Goal: Download file/media

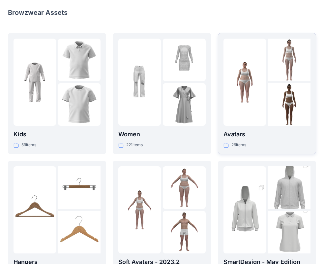
click at [247, 112] on div at bounding box center [244, 82] width 43 height 87
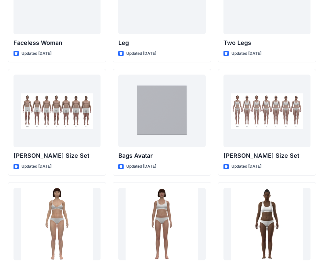
scroll to position [674, 0]
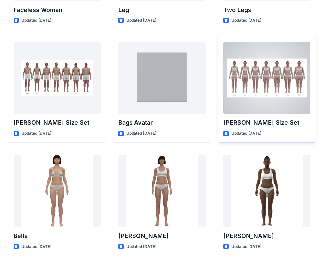
click at [254, 104] on div at bounding box center [266, 78] width 87 height 73
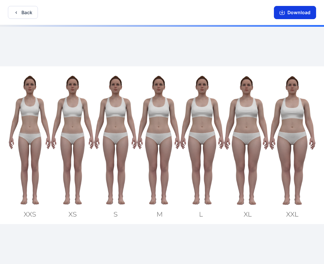
click at [293, 15] on button "Download" at bounding box center [295, 12] width 42 height 13
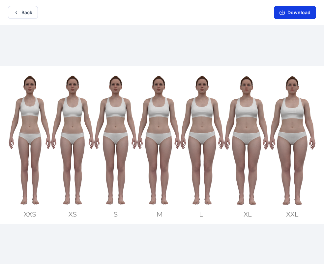
click at [280, 15] on button "Download" at bounding box center [295, 12] width 42 height 13
click at [292, 14] on button "Download" at bounding box center [295, 12] width 42 height 13
